Goal: Navigation & Orientation: Find specific page/section

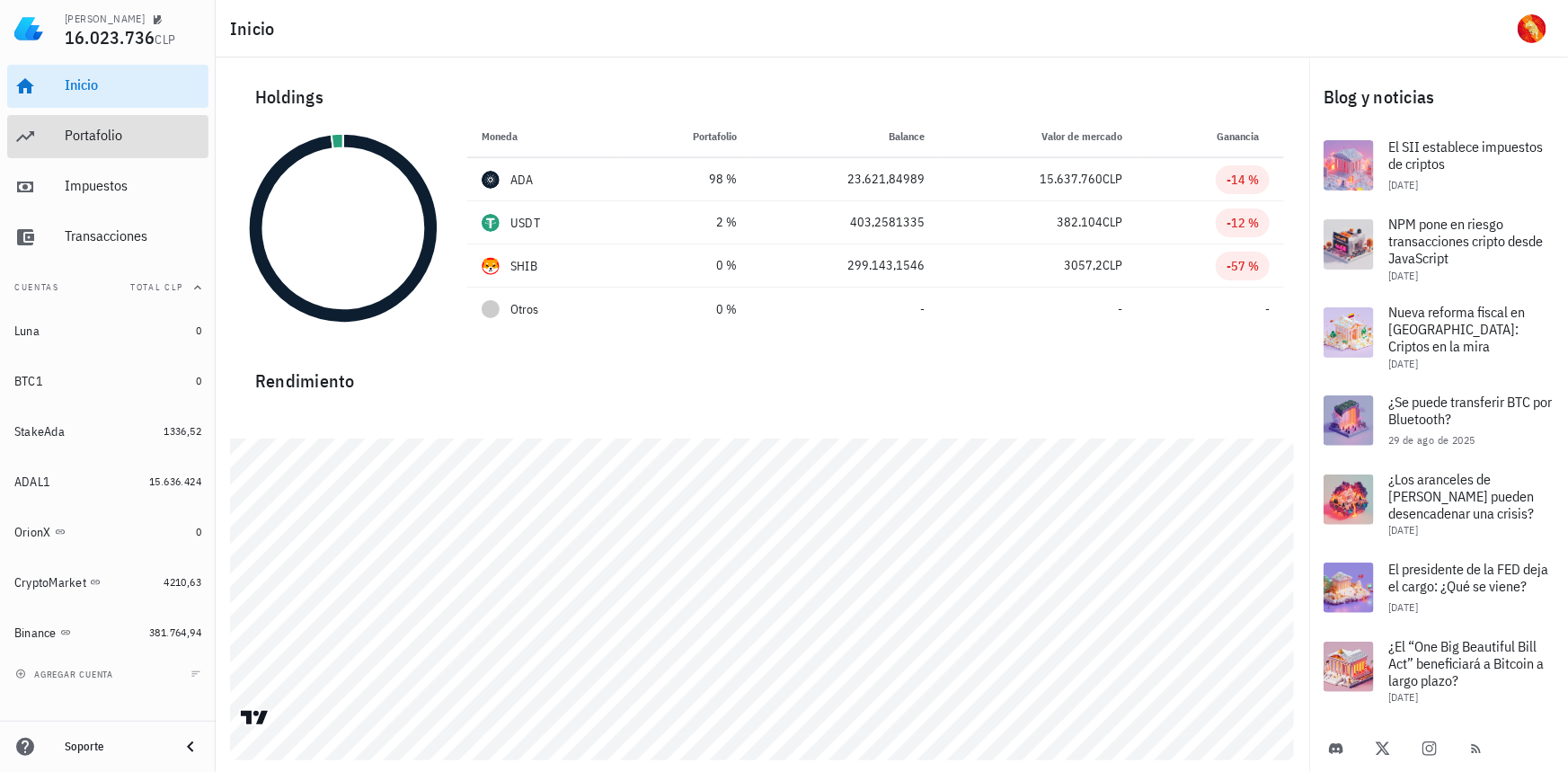
click at [148, 153] on div "Portafolio" at bounding box center [133, 137] width 137 height 41
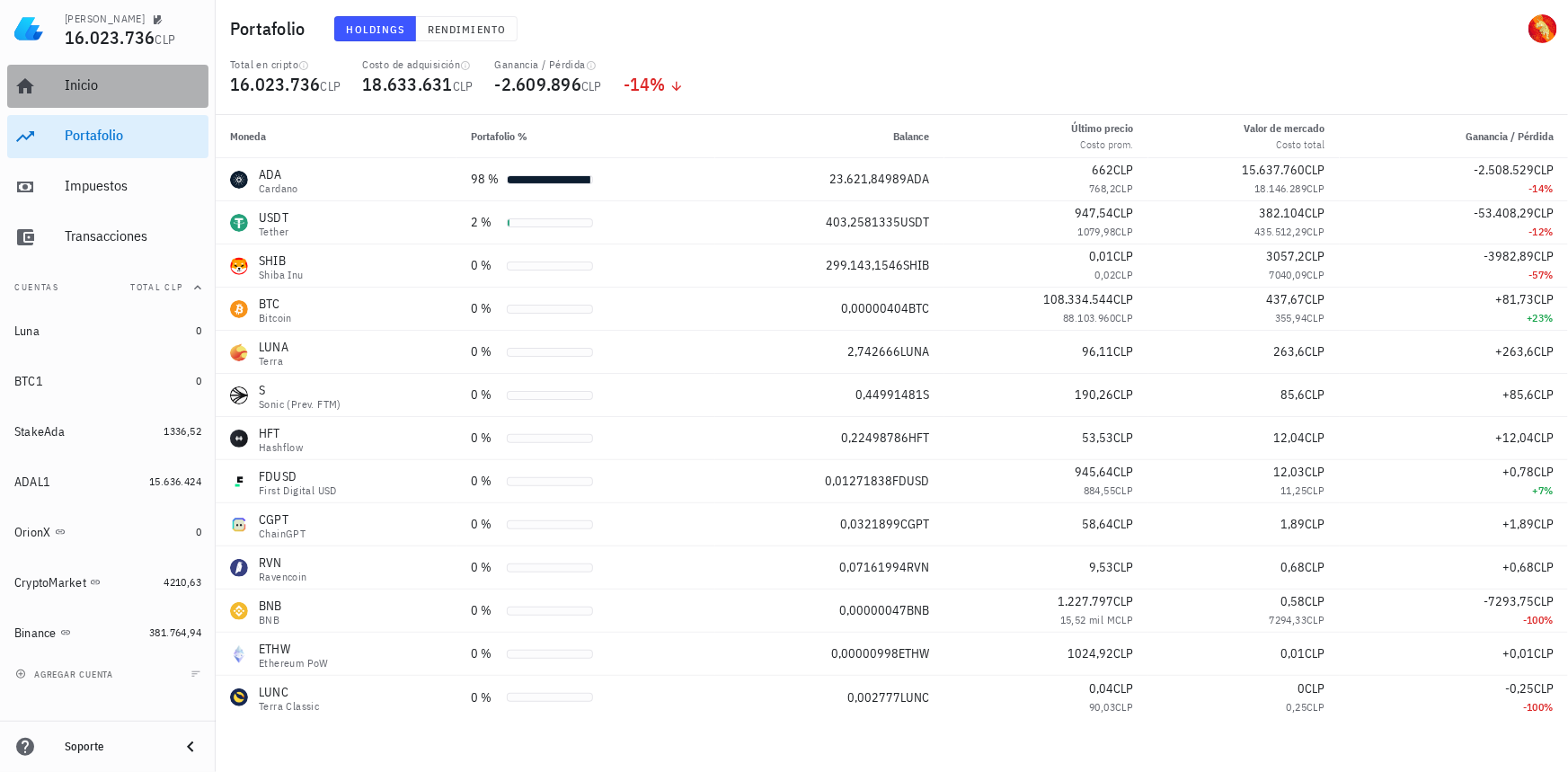
click at [148, 94] on div "Inicio" at bounding box center [133, 86] width 137 height 41
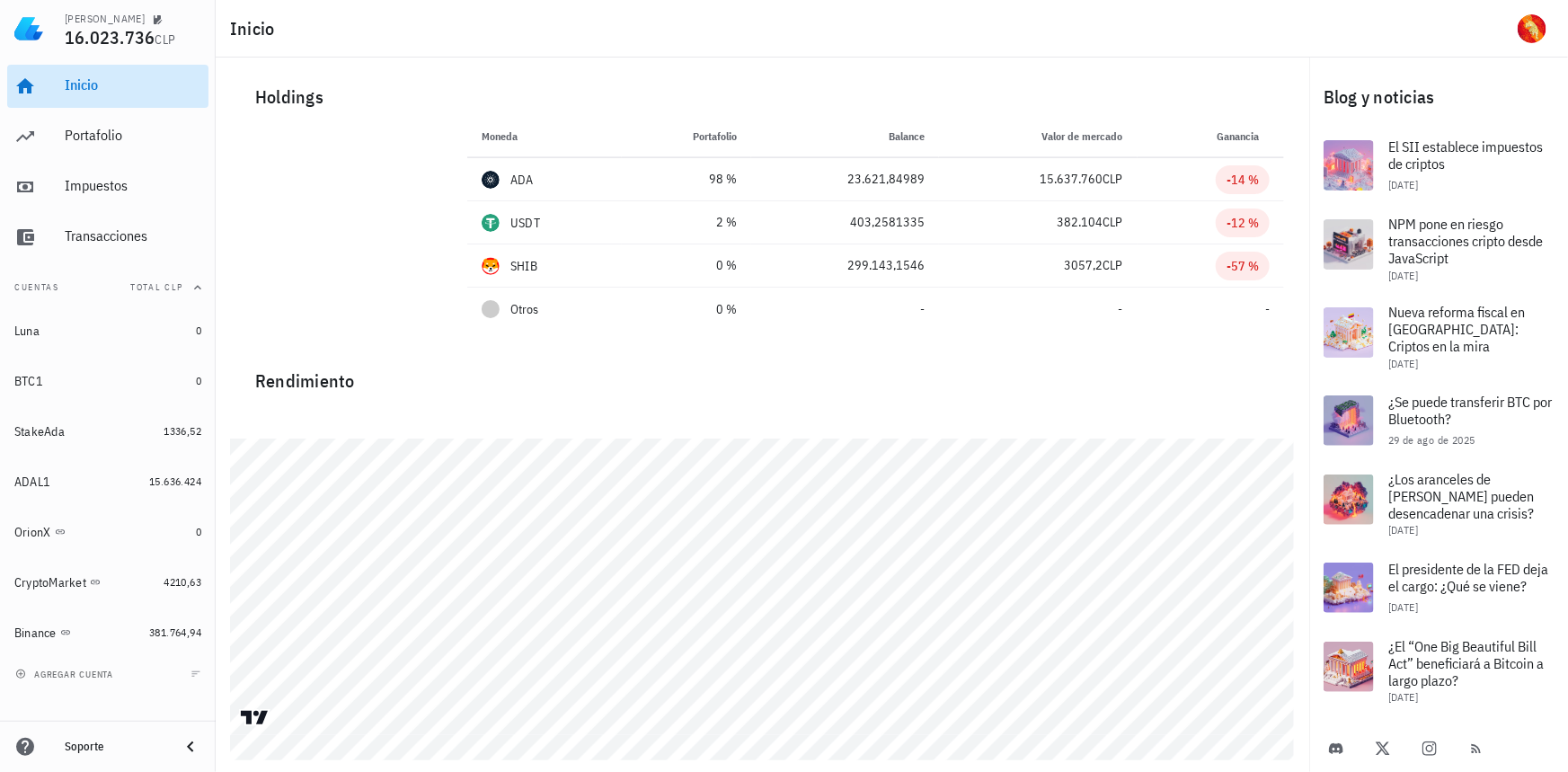
click at [103, 86] on div "Inicio" at bounding box center [133, 85] width 137 height 18
